Goal: Information Seeking & Learning: Learn about a topic

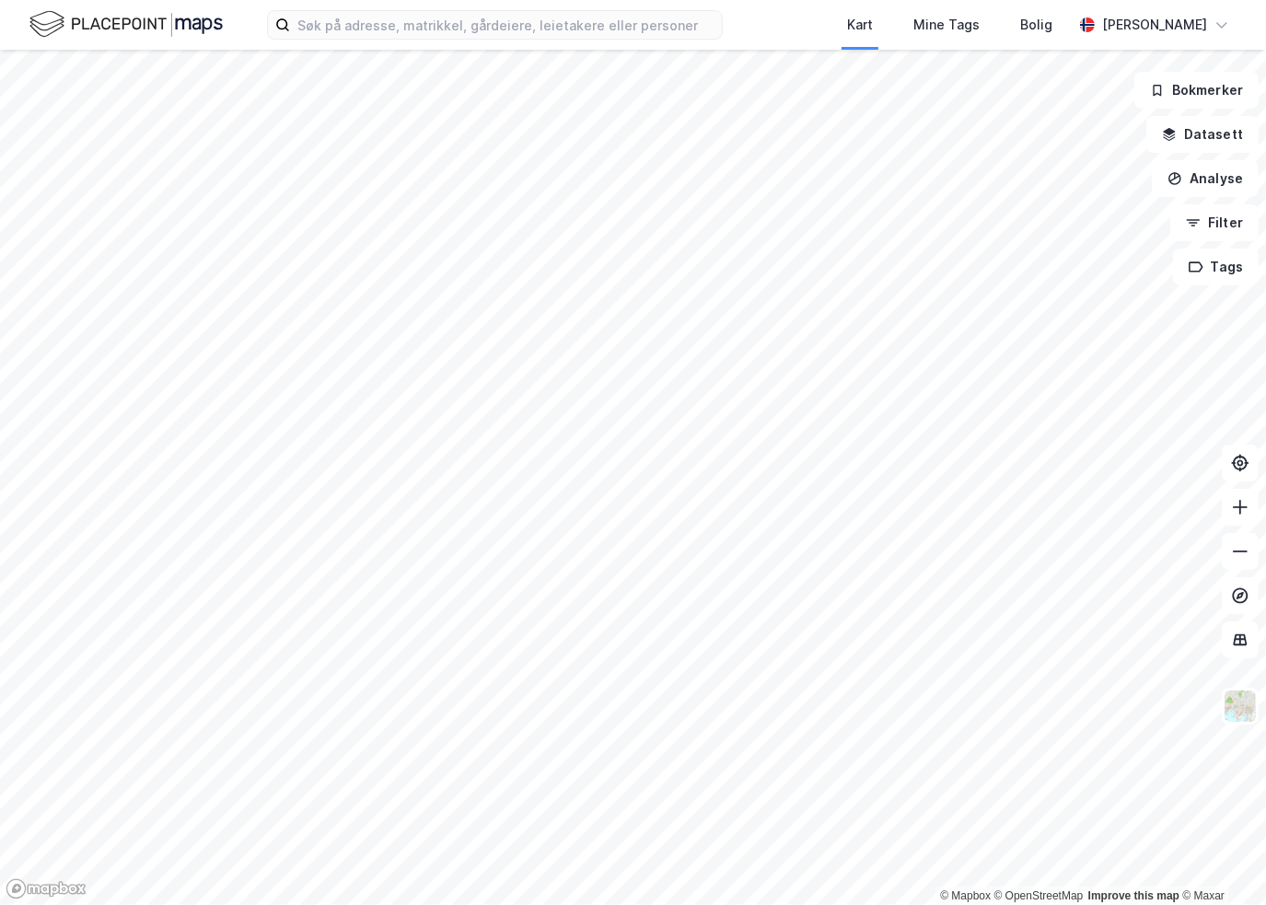
click at [0, 553] on html "Kart Mine Tags Bolig [PERSON_NAME] © Mapbox © OpenStreetMap Improve this map © …" at bounding box center [633, 452] width 1266 height 905
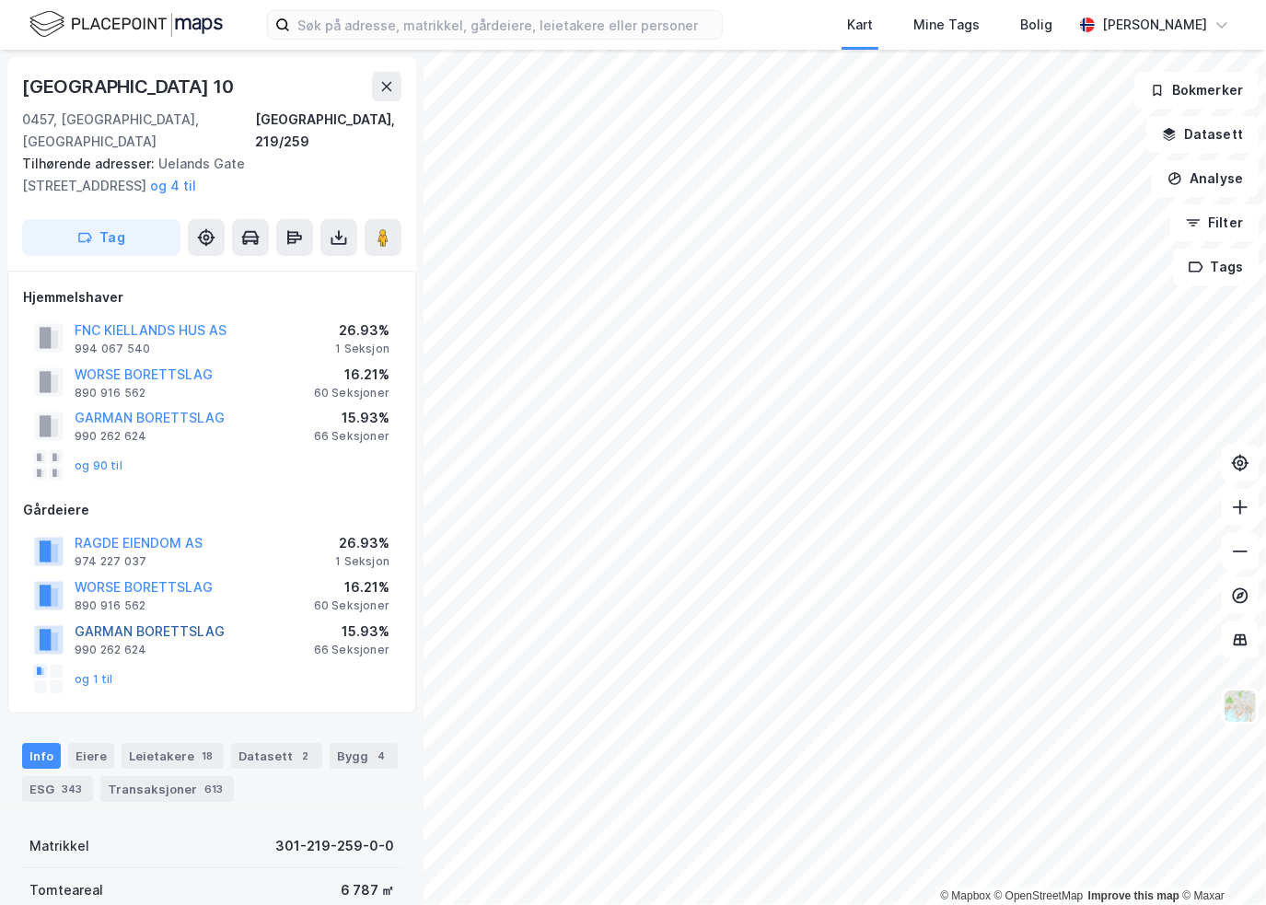
scroll to position [92, 0]
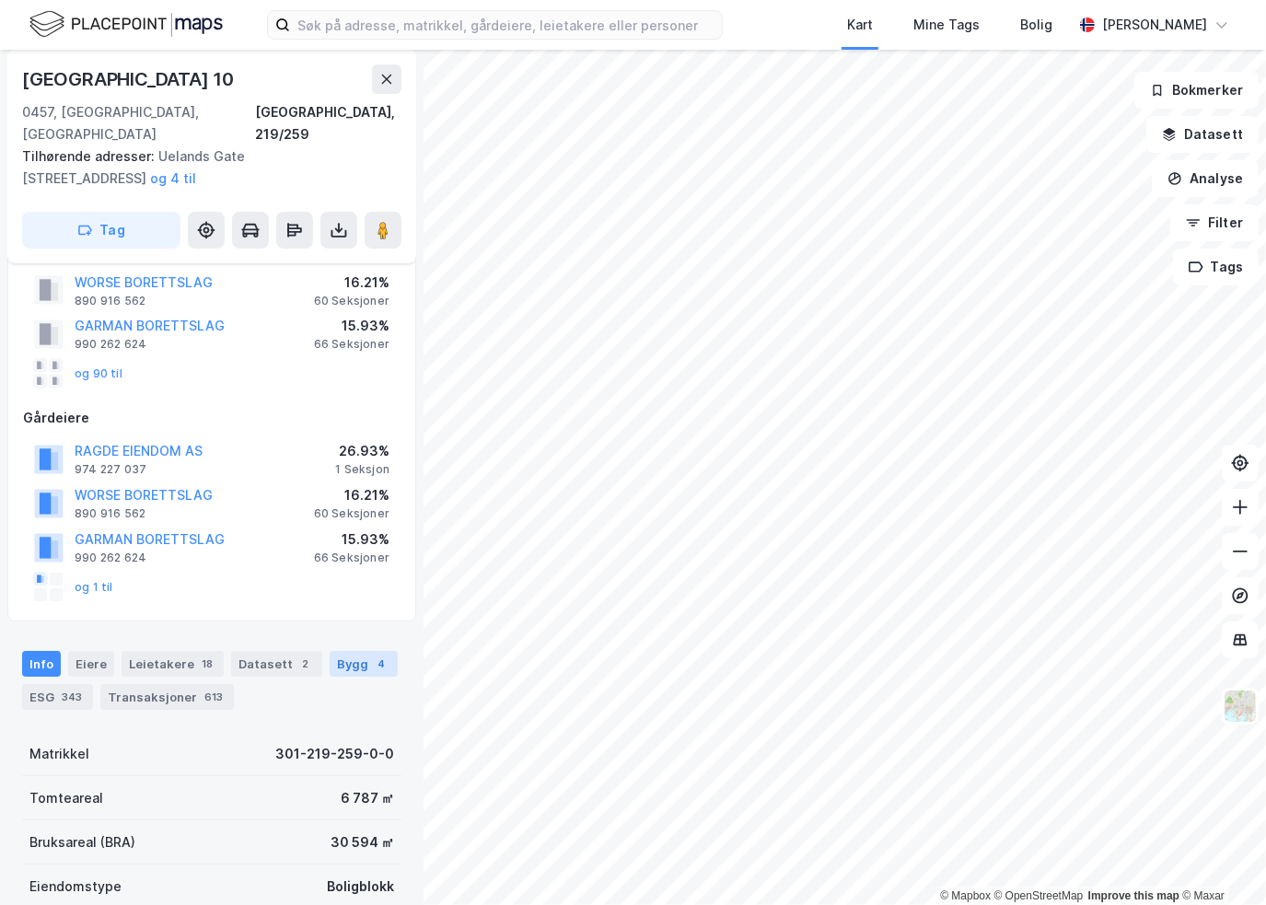
click at [339, 651] on div "Bygg 4" at bounding box center [364, 664] width 68 height 26
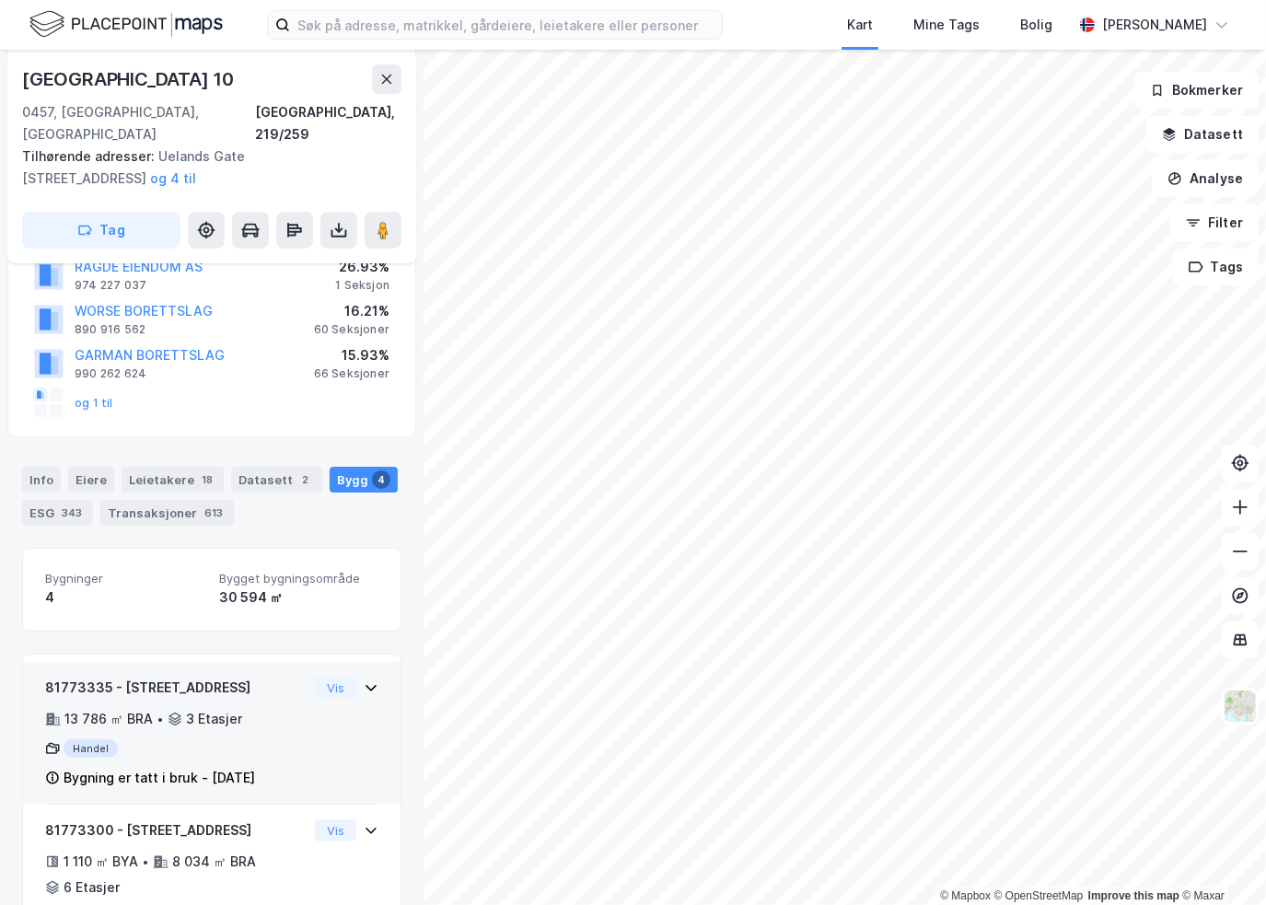
scroll to position [460, 0]
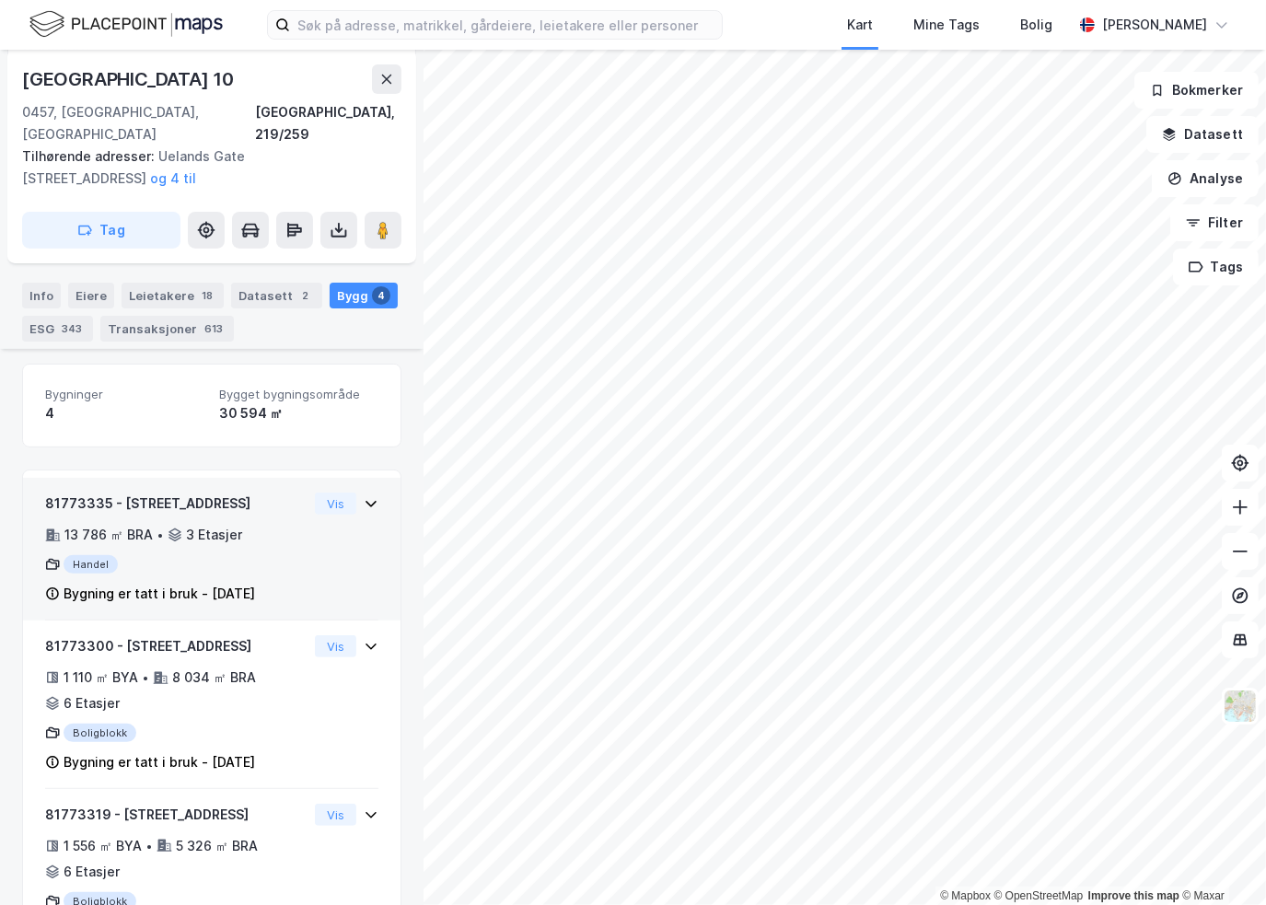
click at [221, 524] on div "3 Etasjer" at bounding box center [214, 535] width 56 height 22
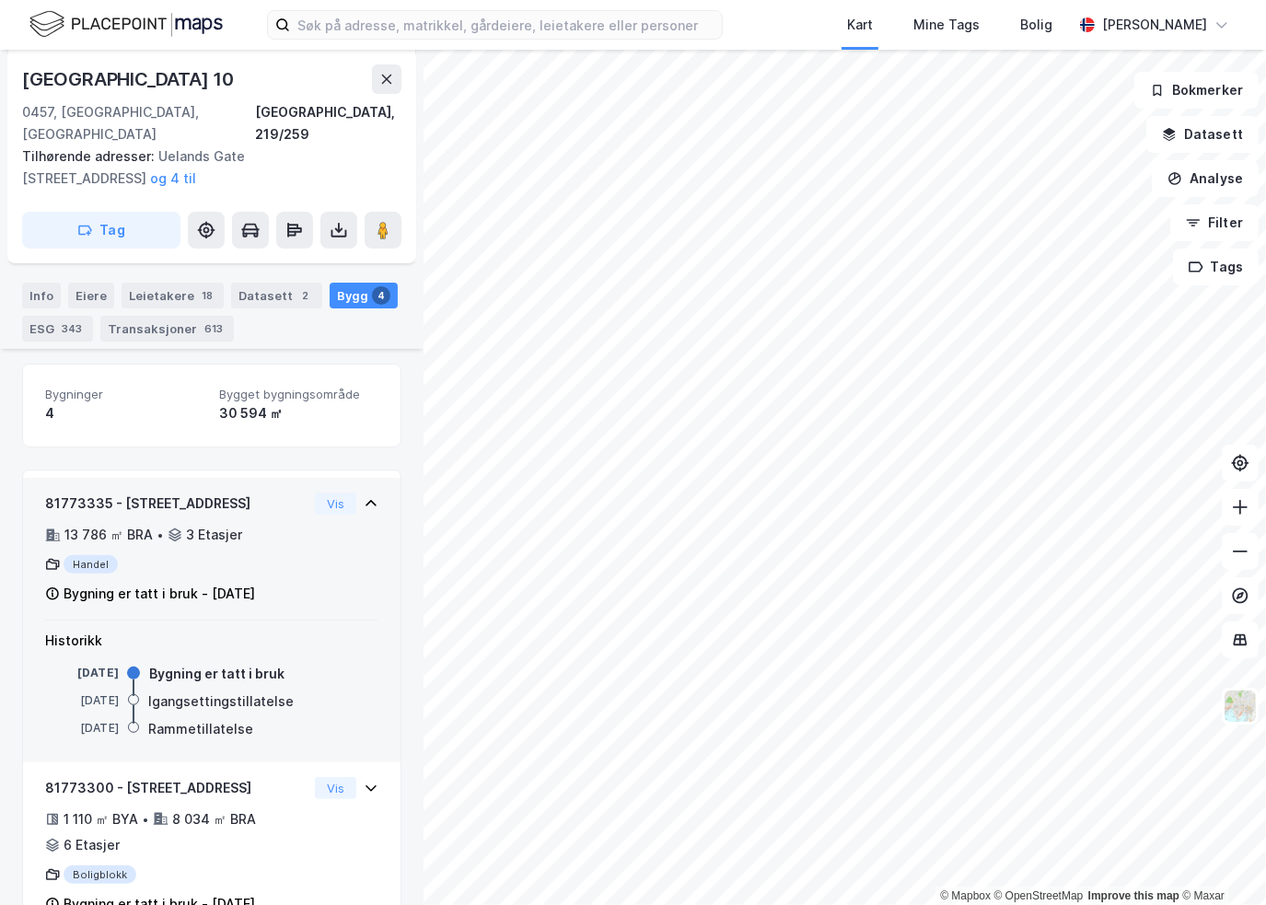
click at [211, 528] on div "81773335 - [STREET_ADDRESS] 13 786 ㎡ BRA • 3 Etasjer Handel Bygning er tatt i b…" at bounding box center [176, 549] width 262 height 112
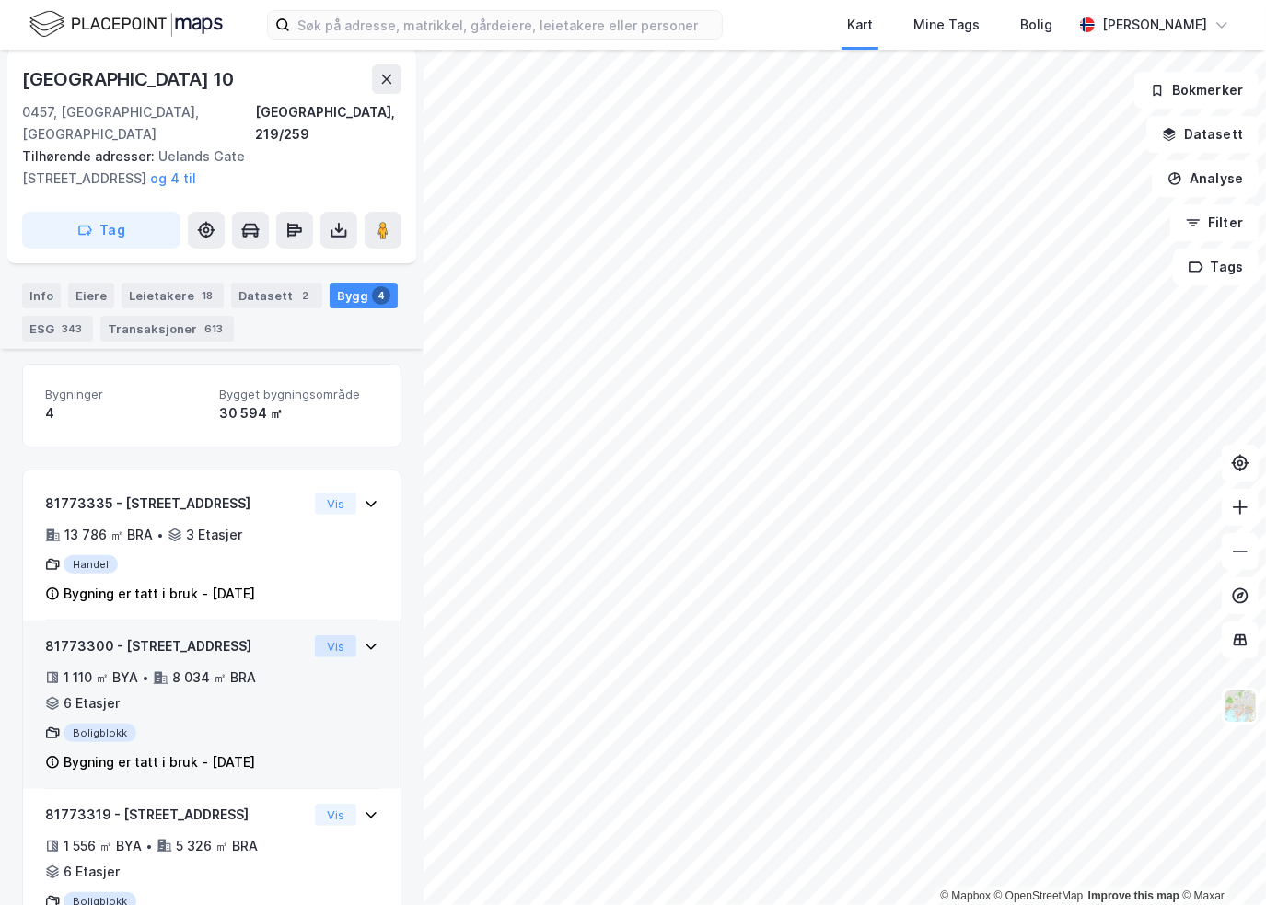
click at [322, 635] on button "Vis" at bounding box center [335, 646] width 41 height 22
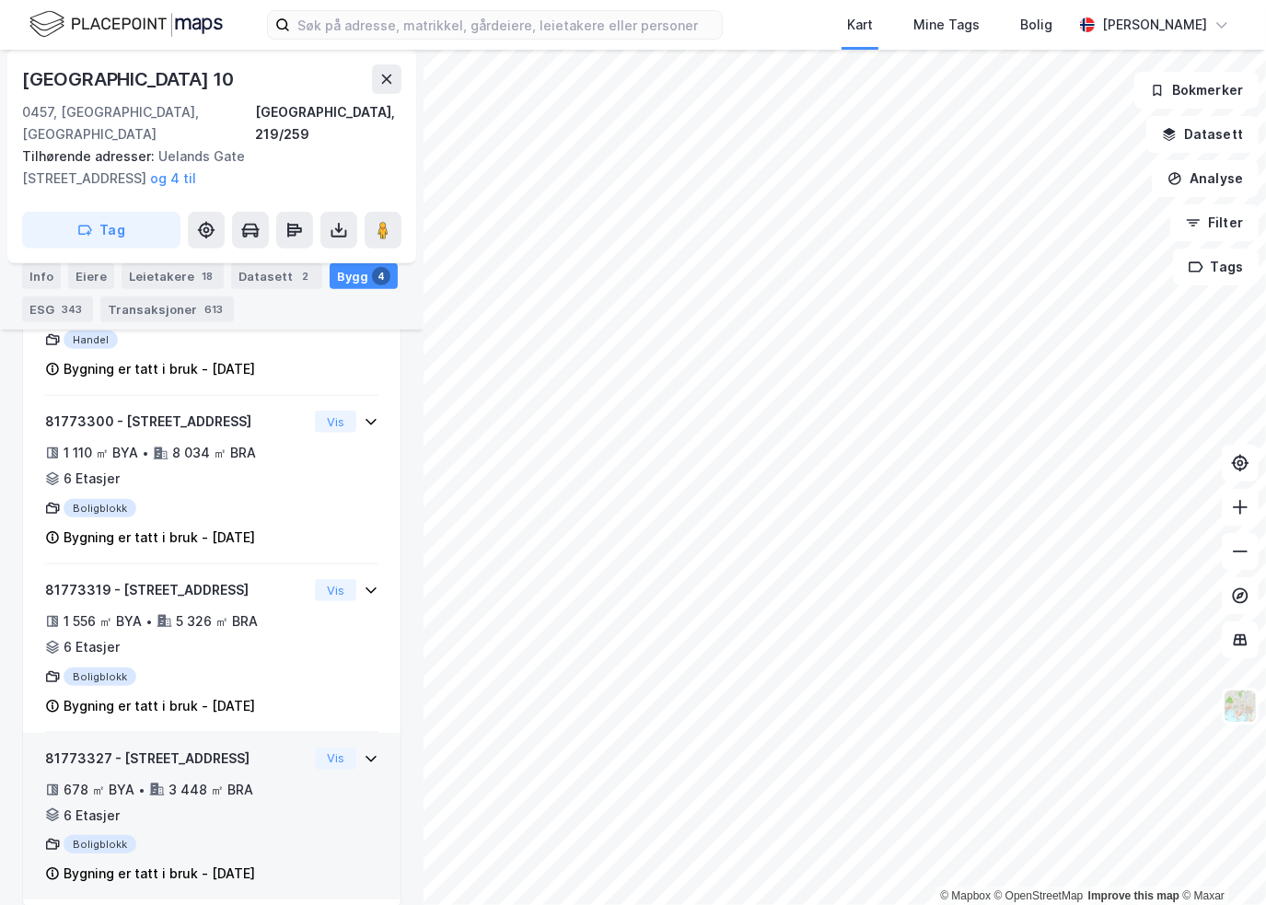
scroll to position [664, 0]
